Goal: Task Accomplishment & Management: Use online tool/utility

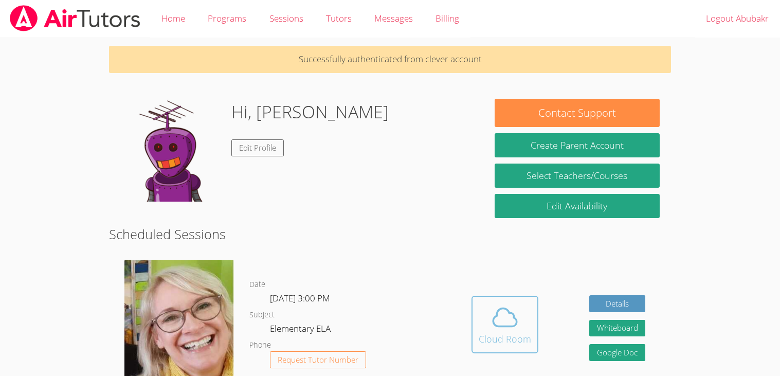
click at [483, 316] on span at bounding box center [505, 317] width 52 height 29
click at [504, 318] on icon at bounding box center [504, 317] width 29 height 29
click at [522, 322] on span at bounding box center [505, 317] width 52 height 29
click at [521, 329] on span at bounding box center [505, 317] width 52 height 29
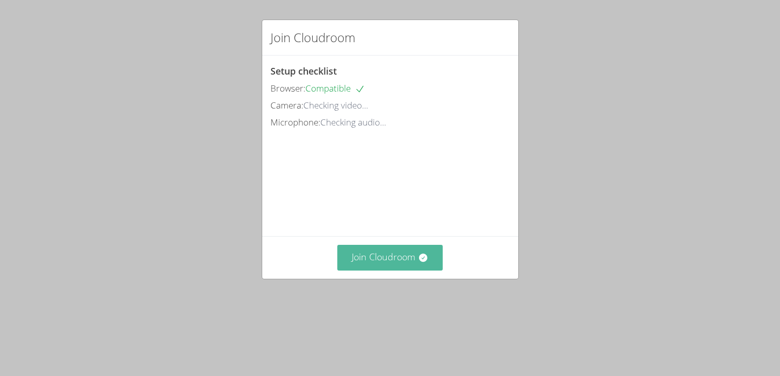
click at [395, 270] on button "Join Cloudroom" at bounding box center [389, 257] width 105 height 25
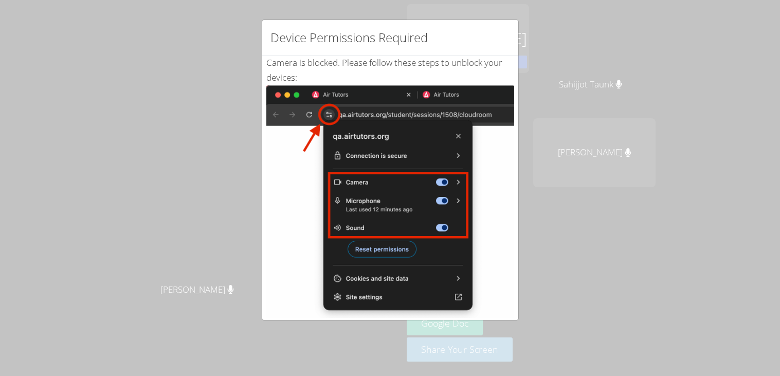
click at [451, 119] on img at bounding box center [390, 201] width 248 height 232
click at [481, 149] on img at bounding box center [390, 201] width 248 height 232
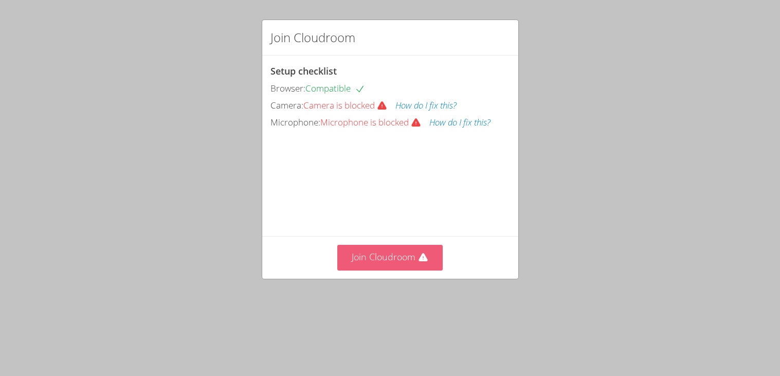
click at [406, 270] on button "Join Cloudroom" at bounding box center [389, 257] width 105 height 25
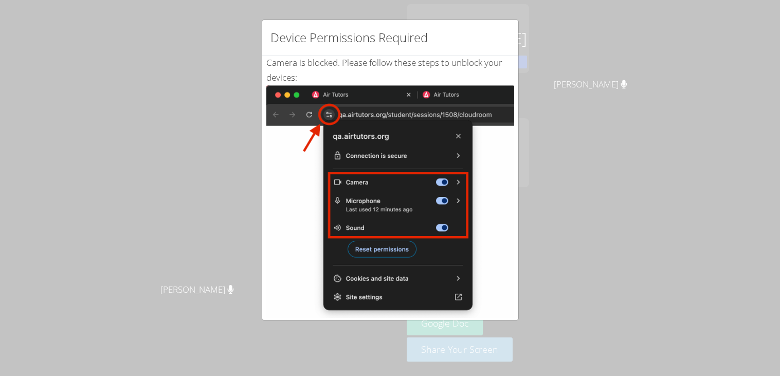
click at [576, 158] on div "Device Permissions Required Camera is blocked . Please follow these steps to un…" at bounding box center [390, 188] width 780 height 376
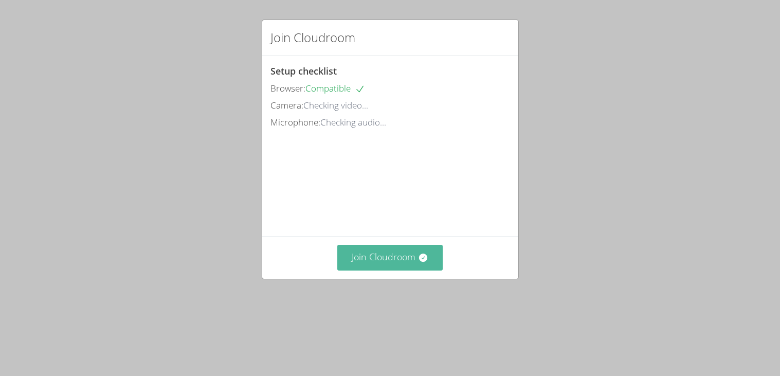
click at [391, 270] on button "Join Cloudroom" at bounding box center [389, 257] width 105 height 25
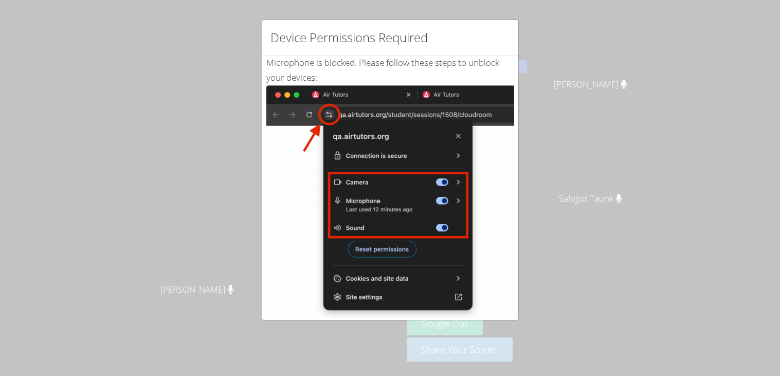
click at [605, 241] on div "Device Permissions Required Microphone is blocked . Please follow these steps t…" at bounding box center [390, 188] width 780 height 376
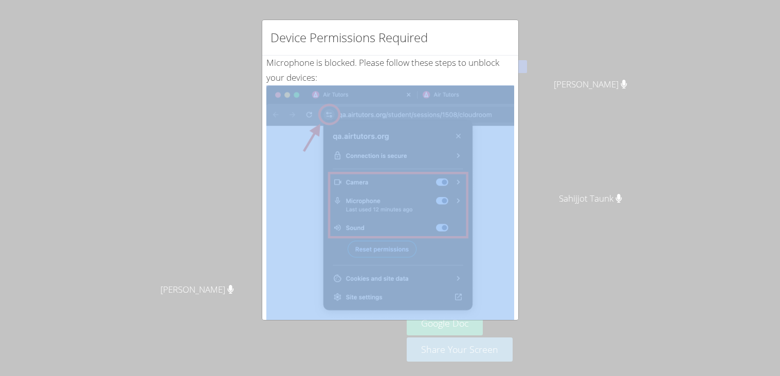
click at [605, 241] on div "Device Permissions Required Microphone is blocked . Please follow these steps t…" at bounding box center [390, 188] width 780 height 376
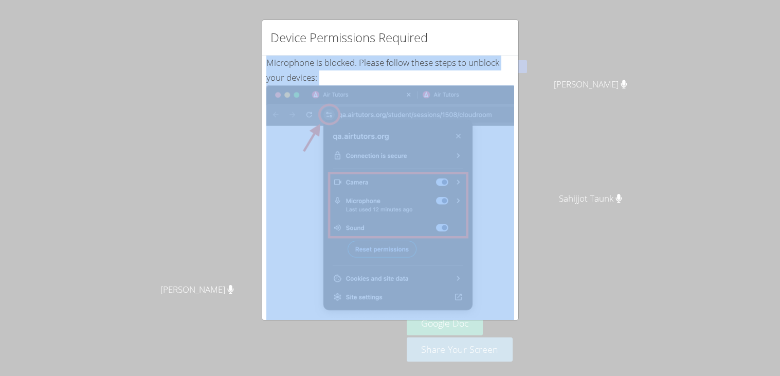
click at [605, 241] on div "Device Permissions Required Microphone is blocked . Please follow these steps t…" at bounding box center [390, 188] width 780 height 376
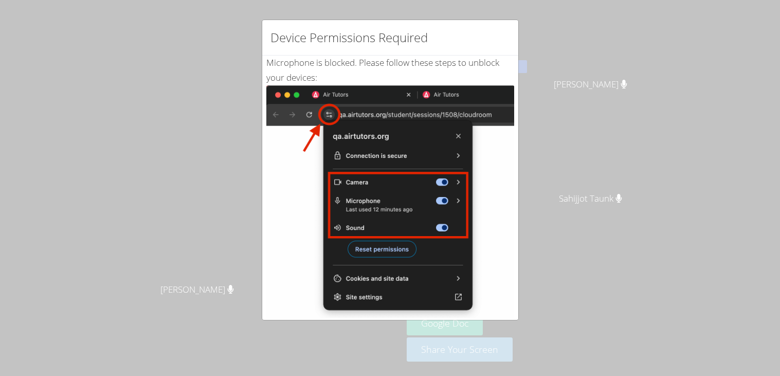
click at [605, 241] on div "Device Permissions Required Microphone is blocked . Please follow these steps t…" at bounding box center [390, 188] width 780 height 376
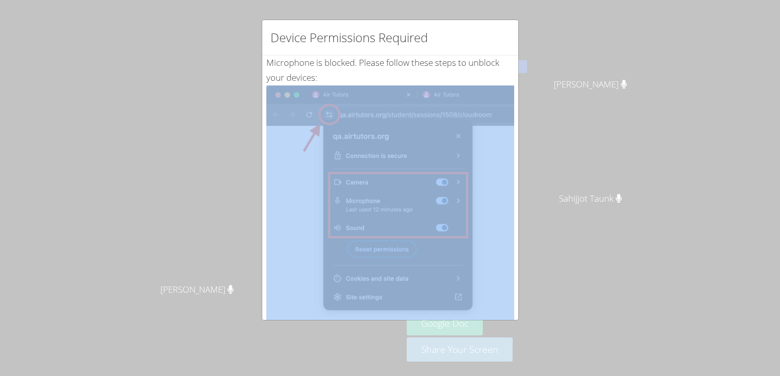
click at [605, 241] on div "Device Permissions Required Microphone is blocked . Please follow these steps t…" at bounding box center [390, 188] width 780 height 376
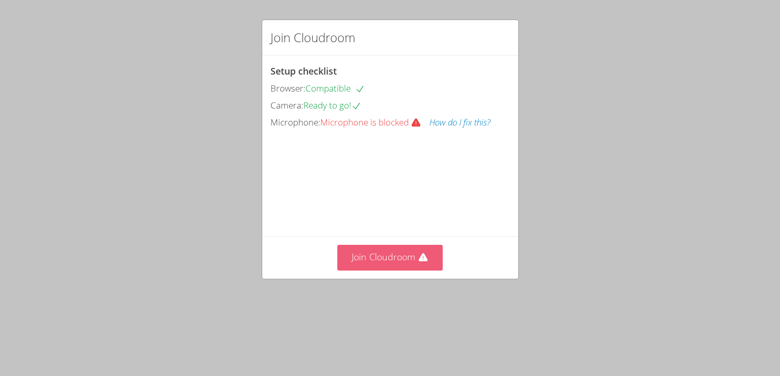
click at [374, 270] on button "Join Cloudroom" at bounding box center [389, 257] width 105 height 25
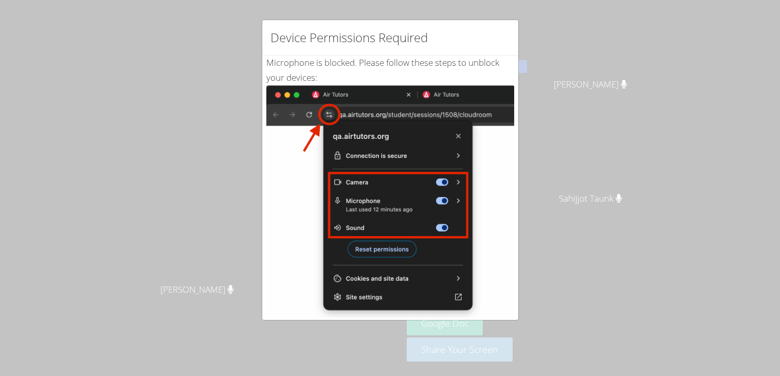
click at [608, 151] on div "Device Permissions Required Microphone is blocked . Please follow these steps t…" at bounding box center [390, 188] width 780 height 376
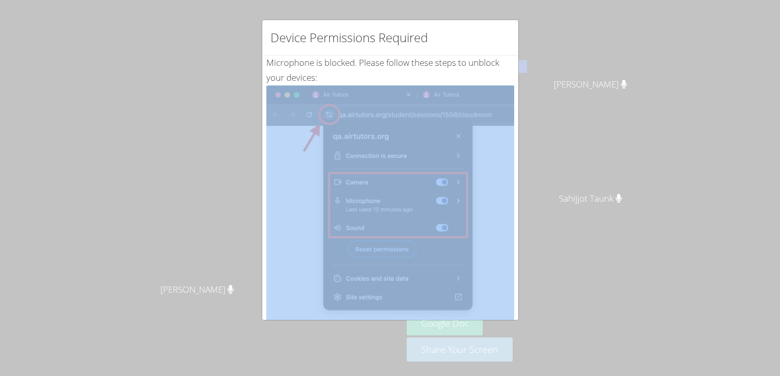
click at [608, 151] on div "Device Permissions Required Microphone is blocked . Please follow these steps t…" at bounding box center [390, 188] width 780 height 376
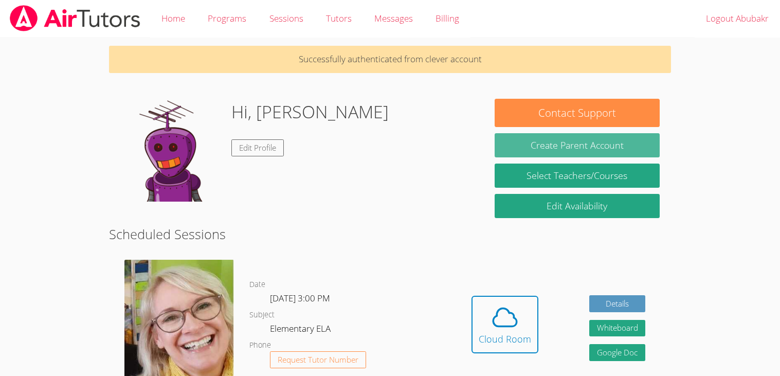
click at [598, 151] on button "Create Parent Account" at bounding box center [576, 145] width 164 height 24
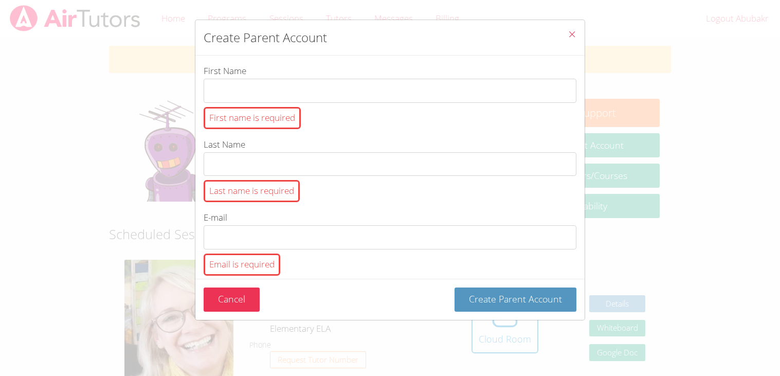
click at [684, 354] on div "Create Parent Account First Name First name is required Last Name Last name is …" at bounding box center [390, 188] width 780 height 376
click at [672, 265] on div "Create Parent Account First Name First name is required Last Name Last name is …" at bounding box center [390, 188] width 780 height 376
click at [575, 32] on icon "Close" at bounding box center [571, 34] width 9 height 9
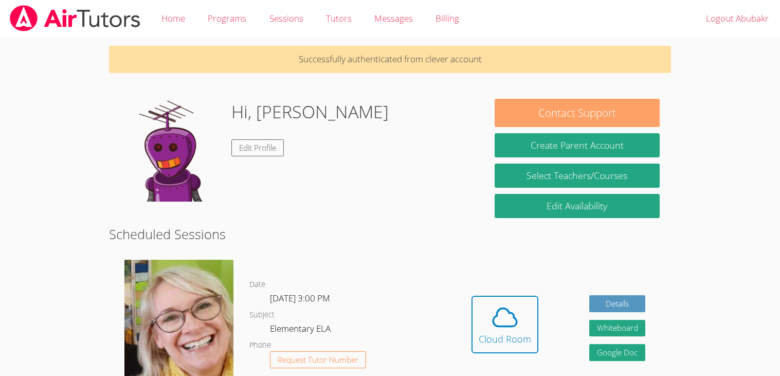
click at [604, 114] on button "Contact Support" at bounding box center [576, 113] width 164 height 28
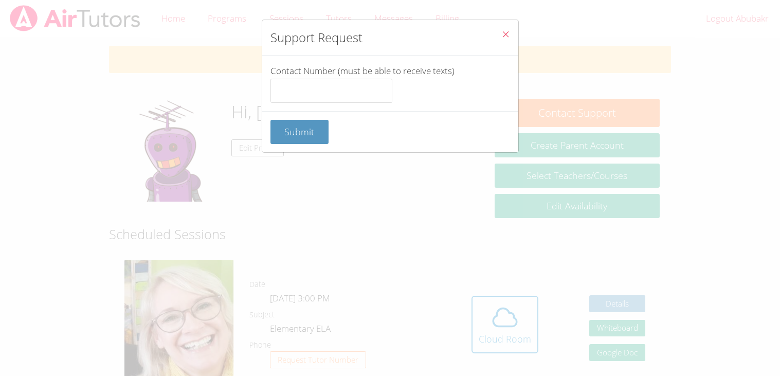
click at [509, 25] on button "Close" at bounding box center [505, 35] width 25 height 31
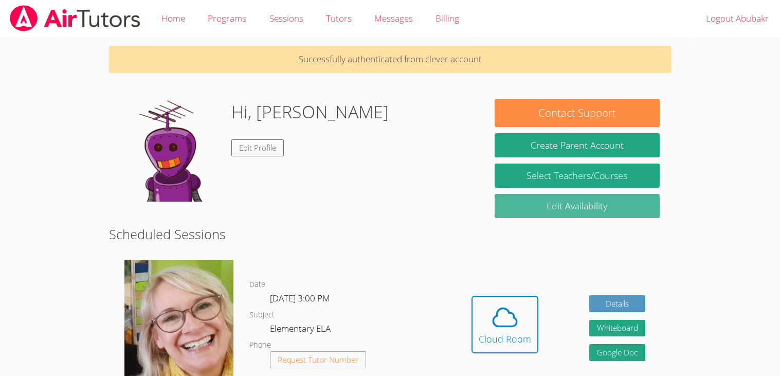
click at [543, 217] on link "Edit Availability" at bounding box center [576, 206] width 164 height 24
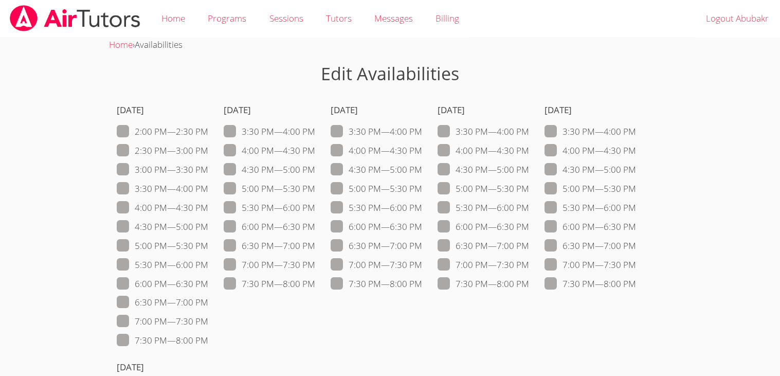
click at [452, 79] on h1 "Edit Availabilities" at bounding box center [389, 74] width 561 height 26
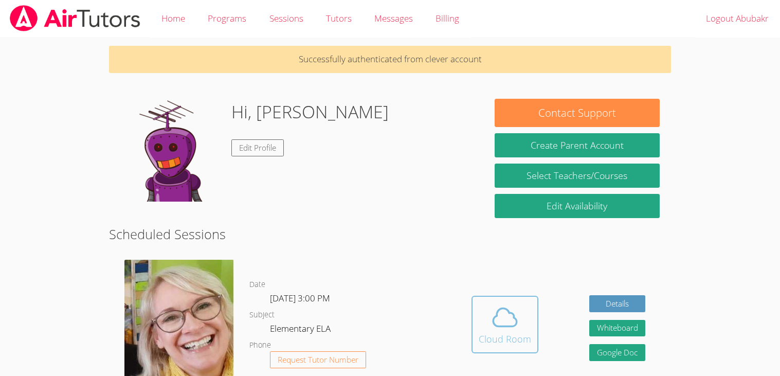
click at [479, 333] on div "Cloud Room" at bounding box center [505, 339] width 52 height 14
click at [508, 323] on icon at bounding box center [504, 317] width 29 height 29
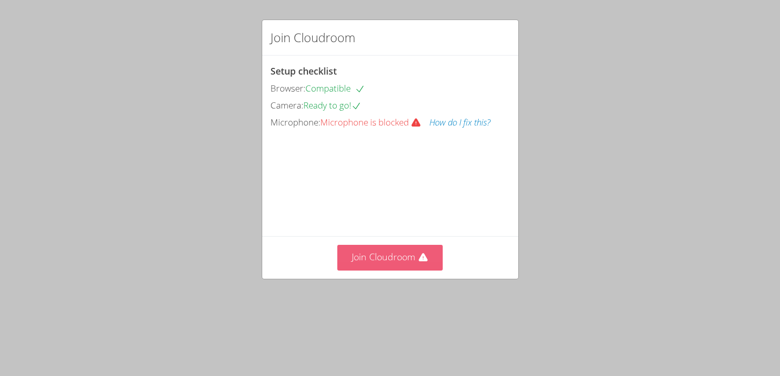
click at [389, 270] on button "Join Cloudroom" at bounding box center [389, 257] width 105 height 25
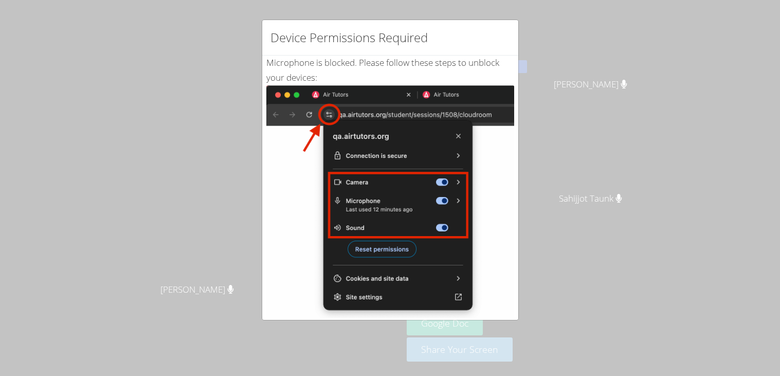
click at [586, 204] on div "Device Permissions Required Microphone is blocked . Please follow these steps t…" at bounding box center [390, 188] width 780 height 376
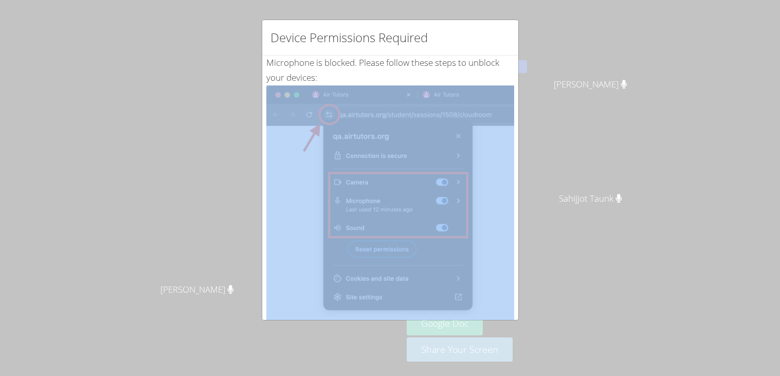
click at [586, 204] on div "Device Permissions Required Microphone is blocked . Please follow these steps t…" at bounding box center [390, 188] width 780 height 376
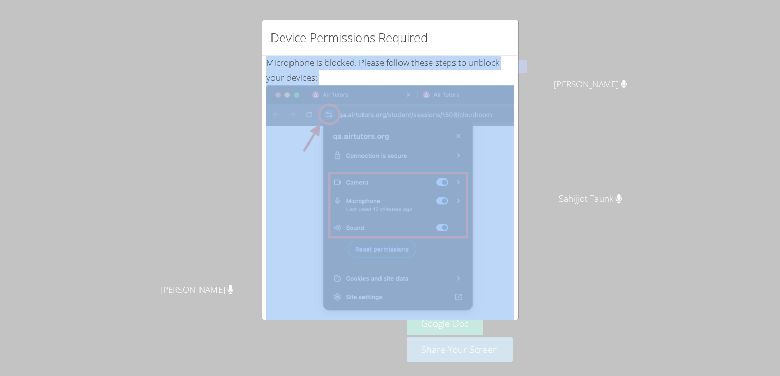
click at [586, 204] on div "Device Permissions Required Microphone is blocked . Please follow these steps t…" at bounding box center [390, 188] width 780 height 376
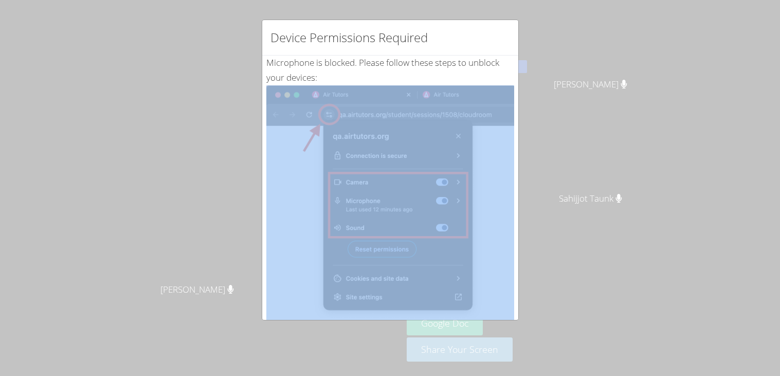
click at [586, 204] on div "Device Permissions Required Microphone is blocked . Please follow these steps t…" at bounding box center [390, 188] width 780 height 376
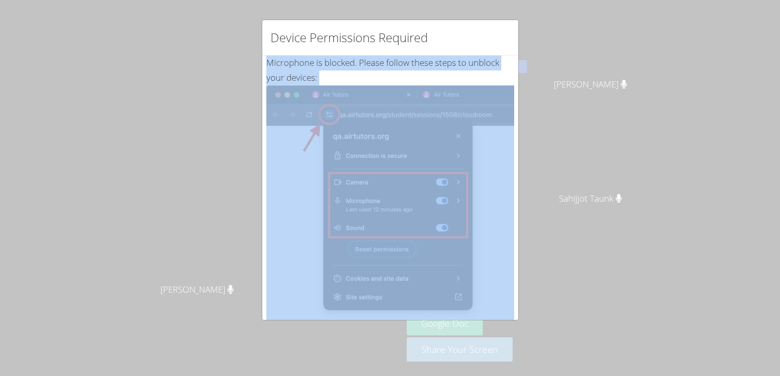
click at [586, 204] on div "Device Permissions Required Microphone is blocked . Please follow these steps t…" at bounding box center [390, 188] width 780 height 376
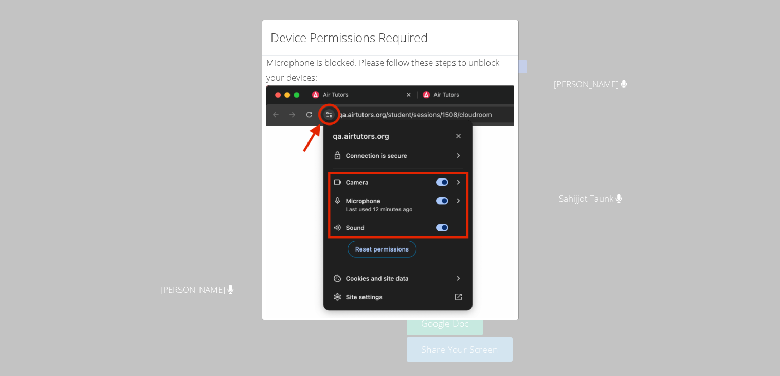
click at [586, 204] on div "Device Permissions Required Microphone is blocked . Please follow these steps t…" at bounding box center [390, 188] width 780 height 376
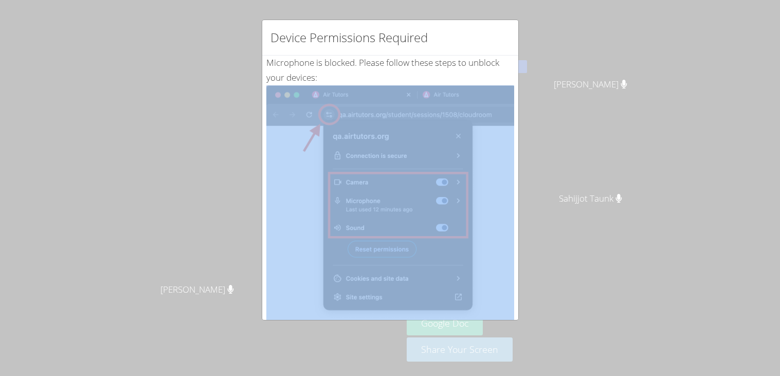
click at [586, 204] on div "Device Permissions Required Microphone is blocked . Please follow these steps t…" at bounding box center [390, 188] width 780 height 376
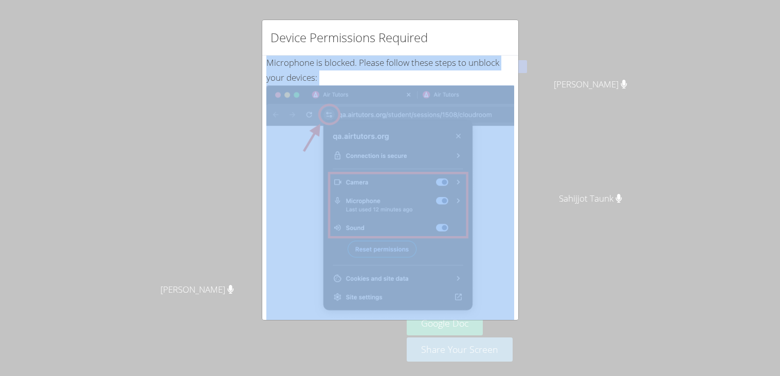
click at [586, 204] on div "Device Permissions Required Microphone is blocked . Please follow these steps t…" at bounding box center [390, 188] width 780 height 376
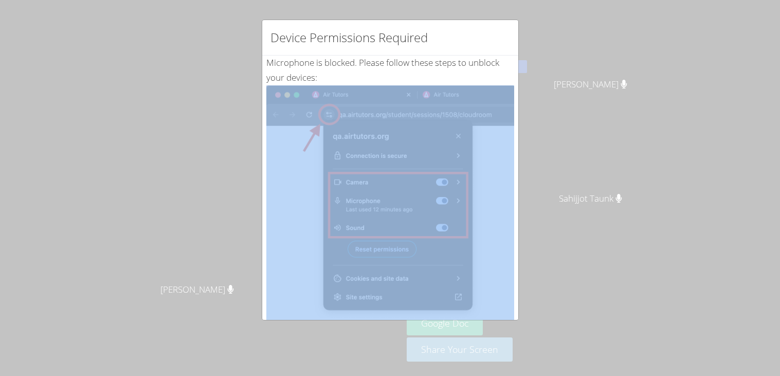
click at [586, 205] on div "Device Permissions Required Microphone is blocked . Please follow these steps t…" at bounding box center [390, 188] width 780 height 376
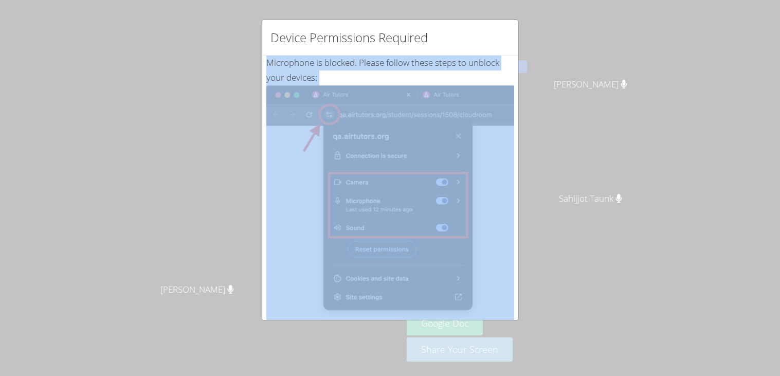
drag, startPoint x: 586, startPoint y: 205, endPoint x: 579, endPoint y: 217, distance: 15.0
click at [579, 217] on div "Device Permissions Required Microphone is blocked . Please follow these steps t…" at bounding box center [390, 188] width 780 height 376
click at [601, 62] on div "Device Permissions Required Microphone is blocked . Please follow these steps t…" at bounding box center [390, 188] width 780 height 376
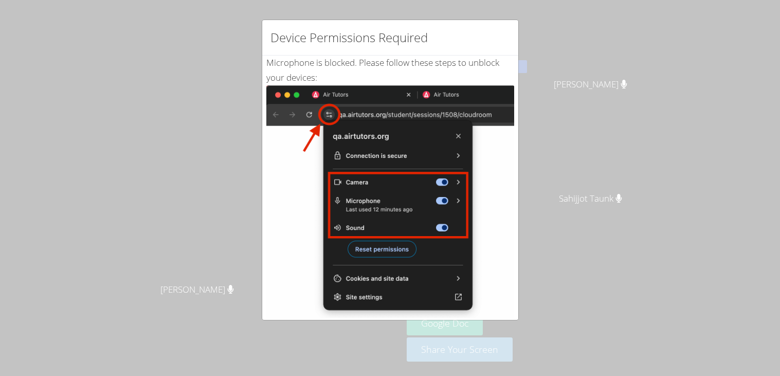
click at [439, 163] on img at bounding box center [390, 201] width 248 height 232
click at [181, 273] on div "Device Permissions Required Microphone is blocked . Please follow these steps t…" at bounding box center [390, 188] width 780 height 376
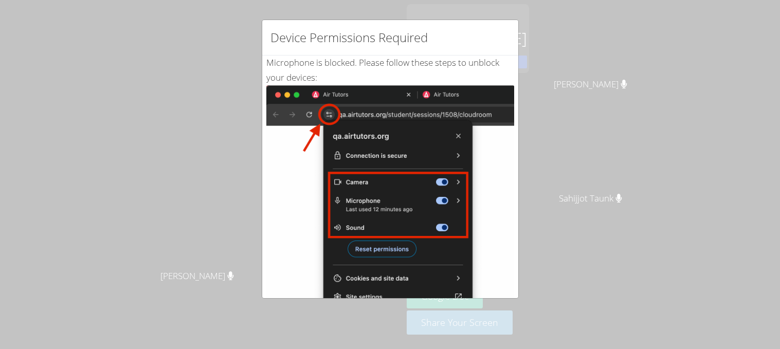
click at [565, 236] on div "Device Permissions Required Microphone is blocked . Please follow these steps t…" at bounding box center [390, 174] width 780 height 349
click at [566, 237] on div "Device Permissions Required Microphone is blocked . Please follow these steps t…" at bounding box center [390, 174] width 780 height 349
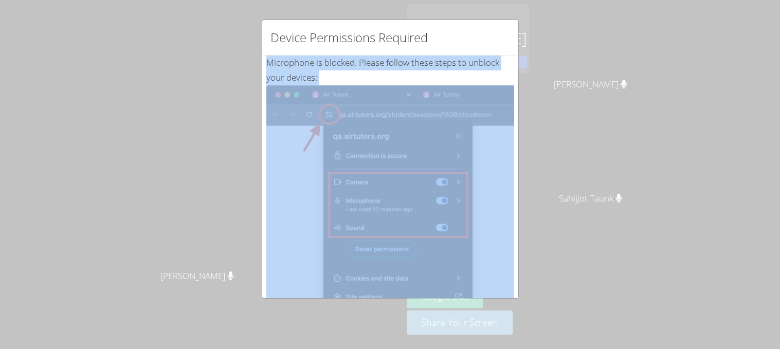
click at [566, 237] on div "Device Permissions Required Microphone is blocked . Please follow these steps t…" at bounding box center [390, 174] width 780 height 349
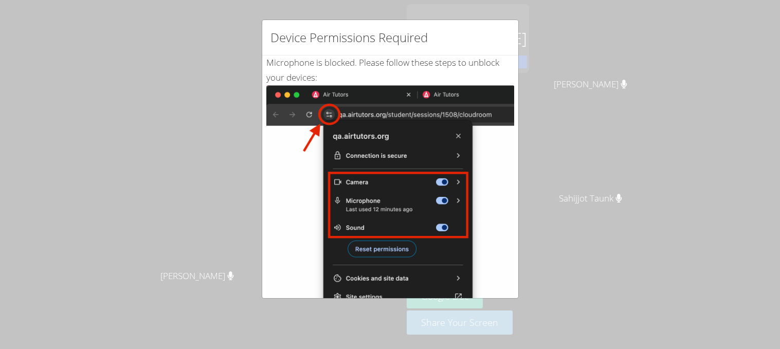
click at [376, 220] on img at bounding box center [390, 201] width 248 height 232
click at [272, 155] on img at bounding box center [390, 201] width 248 height 232
click at [197, 262] on div "Device Permissions Required Microphone is blocked . Please follow these steps t…" at bounding box center [390, 174] width 780 height 349
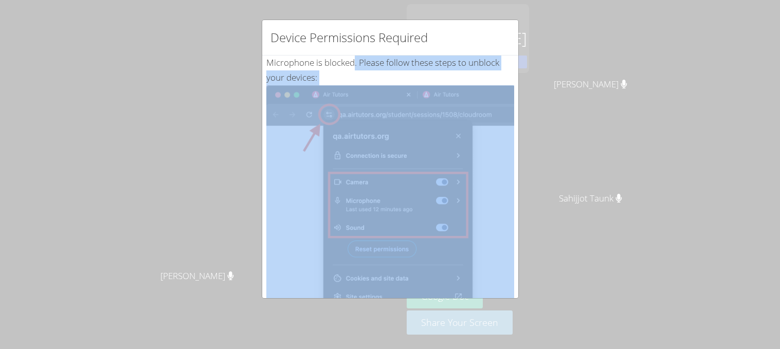
click at [197, 262] on div "Device Permissions Required Microphone is blocked . Please follow these steps t…" at bounding box center [390, 174] width 780 height 349
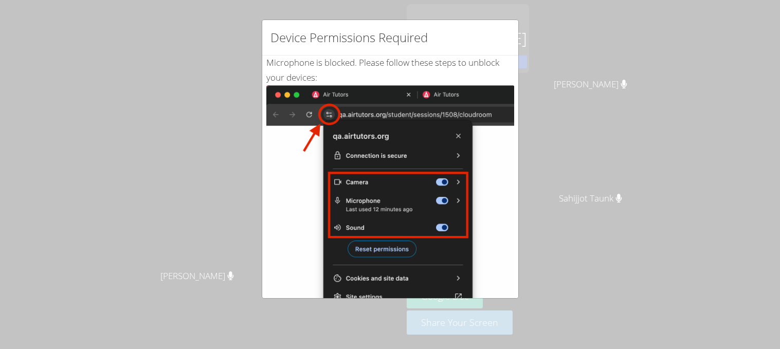
click at [197, 262] on div "Device Permissions Required Microphone is blocked . Please follow these steps t…" at bounding box center [390, 174] width 780 height 349
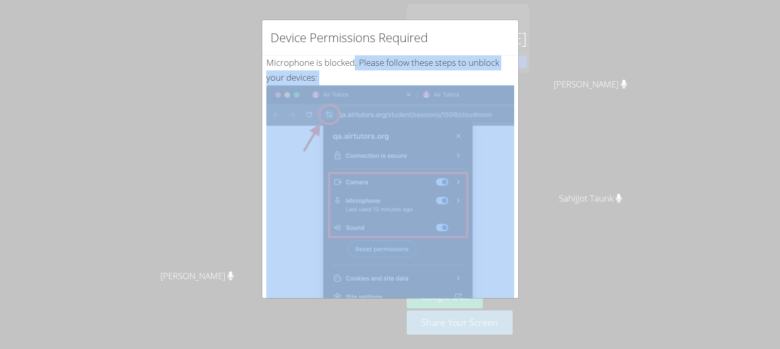
click at [197, 262] on div "Device Permissions Required Microphone is blocked . Please follow these steps t…" at bounding box center [390, 174] width 780 height 349
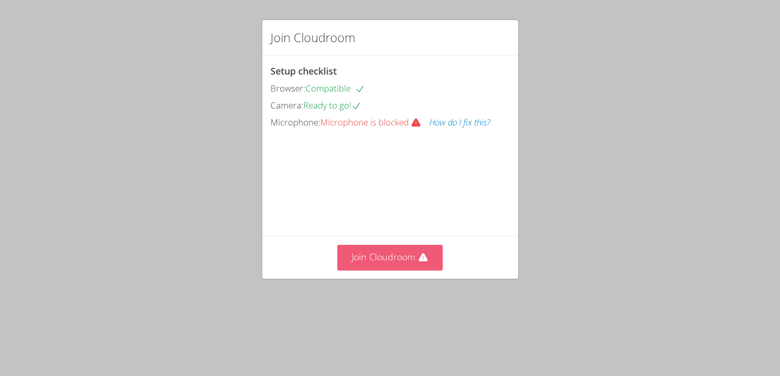
click at [367, 270] on button "Join Cloudroom" at bounding box center [389, 257] width 105 height 25
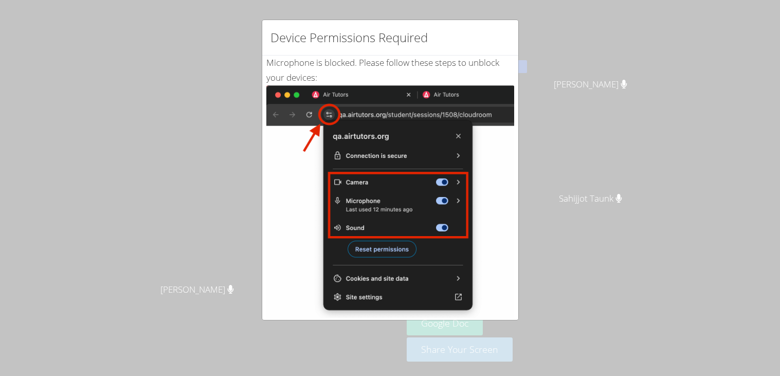
click at [180, 126] on div "Device Permissions Required Microphone is blocked . Please follow these steps t…" at bounding box center [390, 188] width 780 height 376
click at [229, 311] on div "Device Permissions Required Microphone is blocked . Please follow these steps t…" at bounding box center [390, 188] width 780 height 376
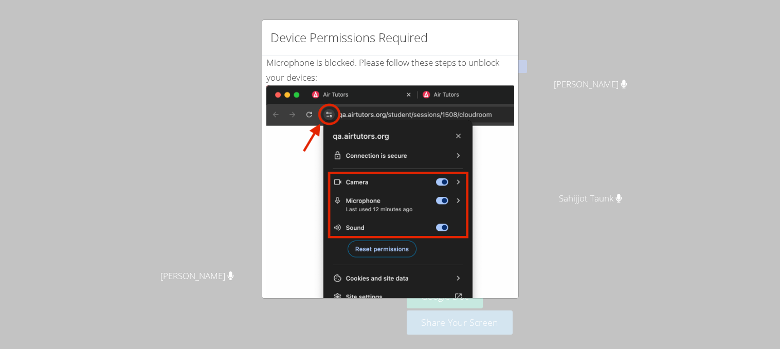
click at [570, 253] on div "Device Permissions Required Microphone is blocked . Please follow these steps t…" at bounding box center [390, 174] width 780 height 349
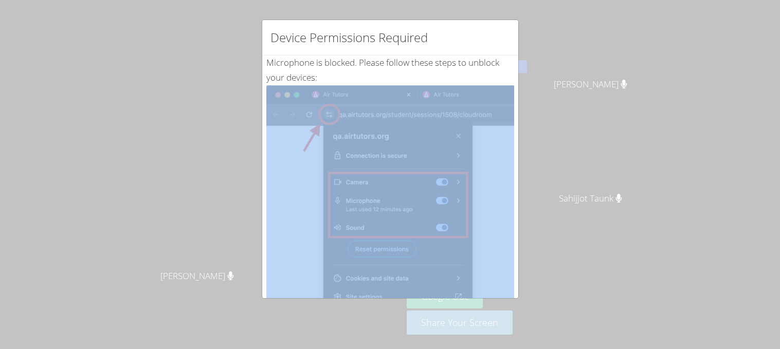
click at [570, 253] on div "Device Permissions Required Microphone is blocked . Please follow these steps t…" at bounding box center [390, 174] width 780 height 349
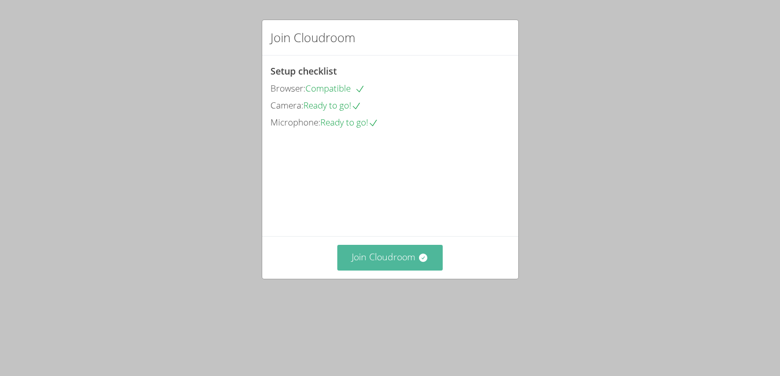
click at [399, 270] on button "Join Cloudroom" at bounding box center [389, 257] width 105 height 25
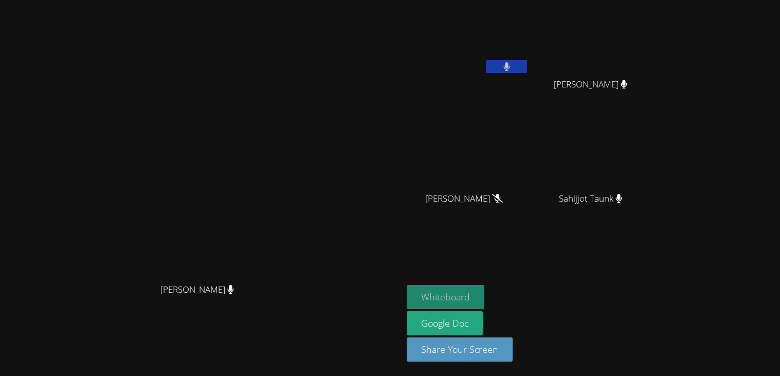
click at [484, 298] on button "Whiteboard" at bounding box center [446, 297] width 78 height 24
